Goal: Task Accomplishment & Management: Complete application form

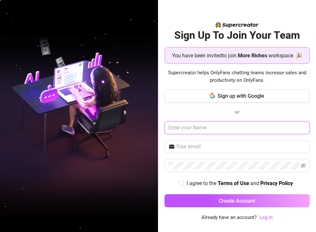
click at [219, 125] on input "text" at bounding box center [236, 127] width 145 height 13
type input "N"
type input "[PERSON_NAME]"
type input "Gabe"
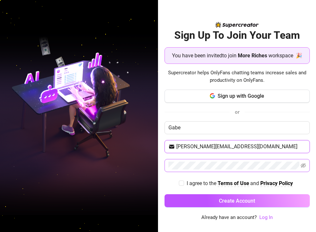
type input "[PERSON_NAME][EMAIL_ADDRESS][DOMAIN_NAME]"
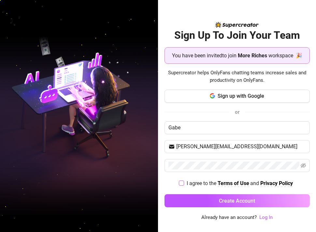
click at [181, 180] on label "I agree to the Terms of Use and Privacy Policy" at bounding box center [237, 183] width 116 height 8
click at [181, 180] on input "I agree to the Terms of Use and Privacy Policy" at bounding box center [181, 182] width 5 height 5
checkbox input "true"
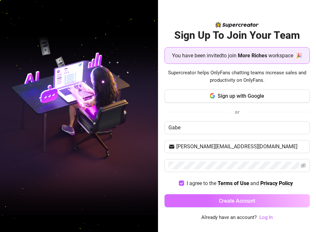
click at [185, 198] on button "Create Account" at bounding box center [236, 200] width 145 height 13
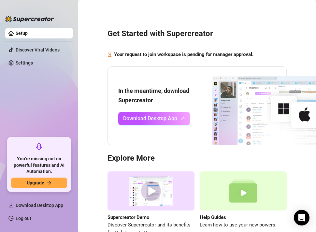
click at [28, 36] on link "Setup" at bounding box center [22, 33] width 12 height 5
click at [32, 61] on link "Settings" at bounding box center [24, 62] width 17 height 5
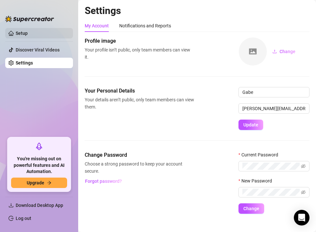
click at [28, 36] on link "Setup" at bounding box center [22, 33] width 12 height 5
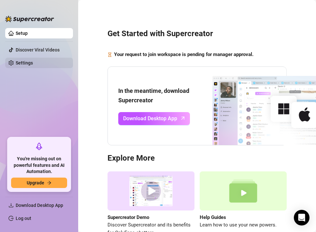
click at [33, 60] on link "Settings" at bounding box center [24, 62] width 17 height 5
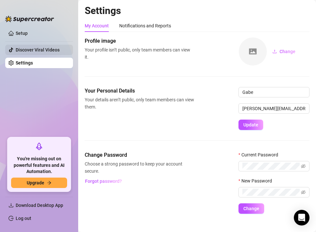
click at [37, 50] on link "Discover Viral Videos" at bounding box center [38, 49] width 44 height 5
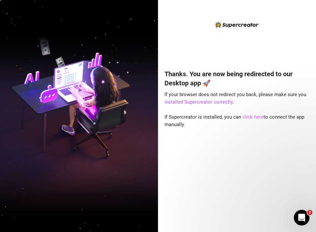
click at [248, 117] on link "click here" at bounding box center [252, 117] width 21 height 6
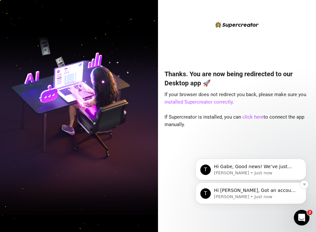
click at [241, 190] on p "Hi [PERSON_NAME], Got an account you didn’t add because it felt too small? Not …" at bounding box center [256, 190] width 84 height 7
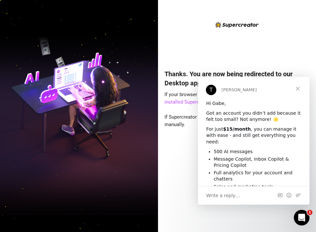
click at [298, 90] on span "Close" at bounding box center [297, 88] width 23 height 23
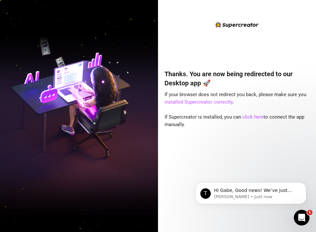
click at [240, 154] on div "Thanks. You are now being redirected to our Desktop app 🚀 If your browser does …" at bounding box center [236, 141] width 145 height 161
click at [204, 43] on div "Thanks. You are now being redirected to our Desktop app 🚀 If your browser does …" at bounding box center [236, 121] width 145 height 200
click at [217, 104] on link "installed Supercreator correctly" at bounding box center [198, 102] width 68 height 6
